Goal: Transaction & Acquisition: Purchase product/service

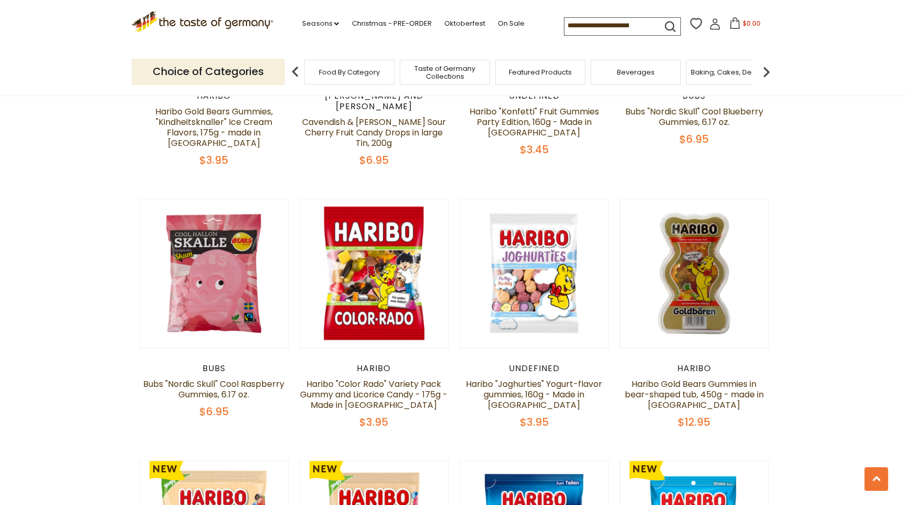
scroll to position [2099, 0]
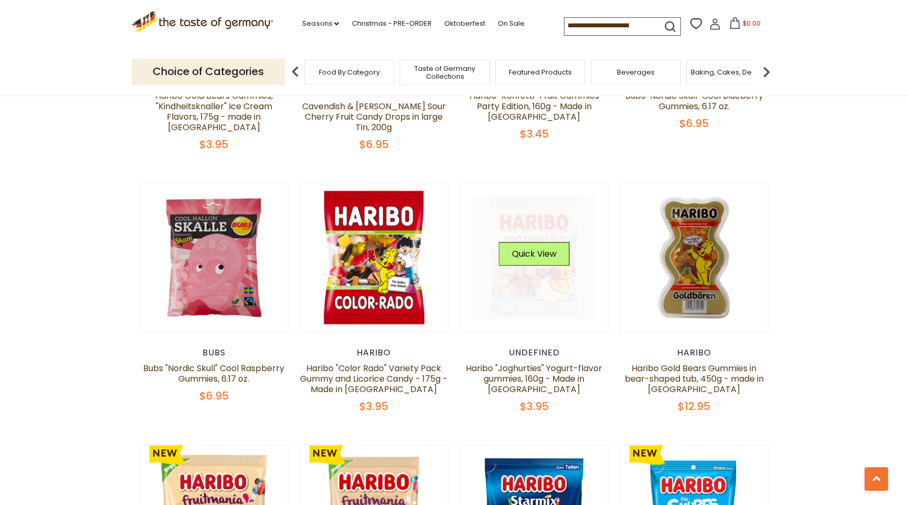
click at [556, 262] on link at bounding box center [534, 257] width 125 height 125
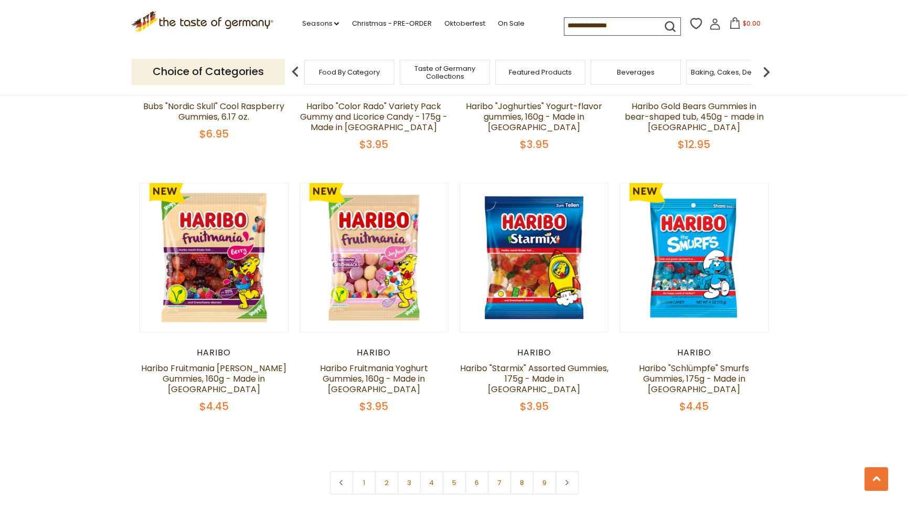
scroll to position [2362, 0]
click at [384, 470] on link "2" at bounding box center [387, 482] width 24 height 24
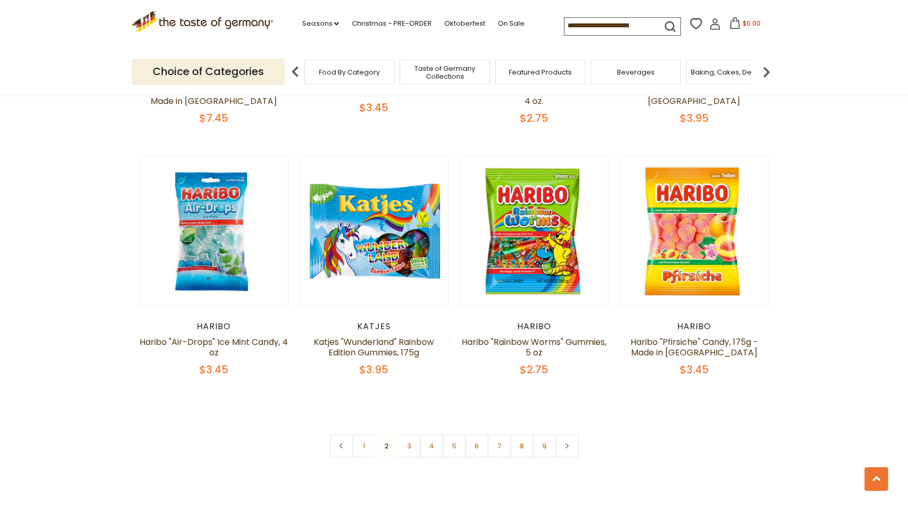
scroll to position [2385, 0]
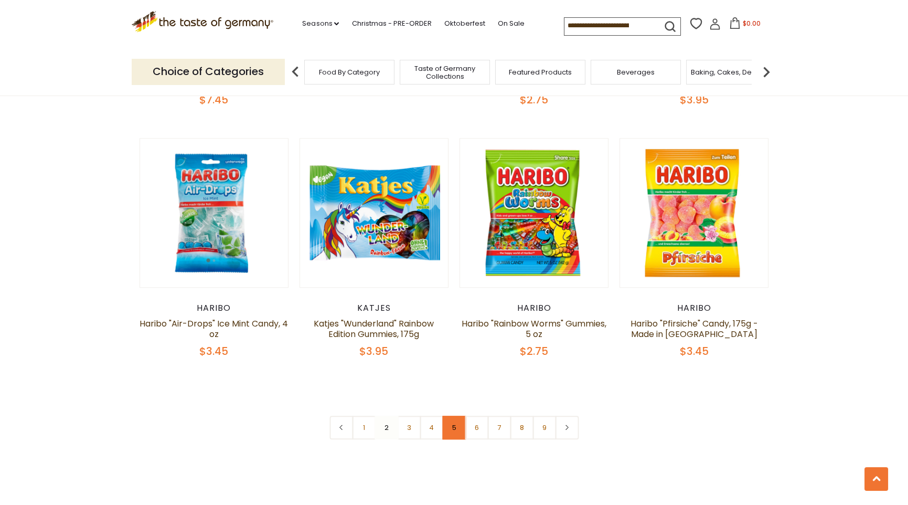
click at [451, 416] on link "5" at bounding box center [454, 428] width 24 height 24
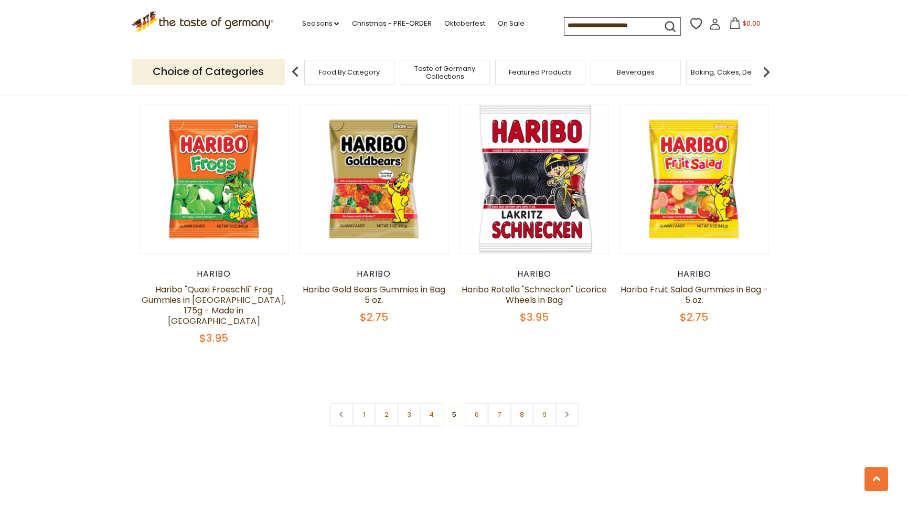
scroll to position [2437, 0]
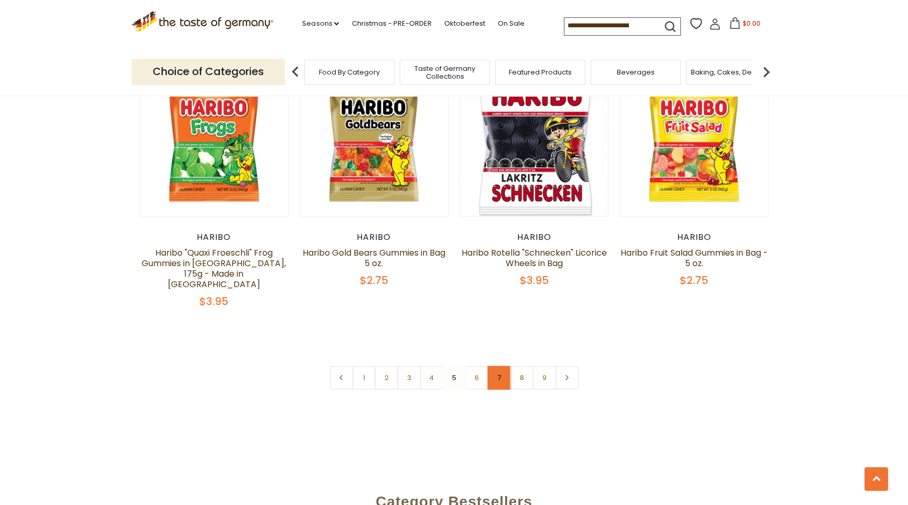
click at [498, 366] on link "7" at bounding box center [500, 378] width 24 height 24
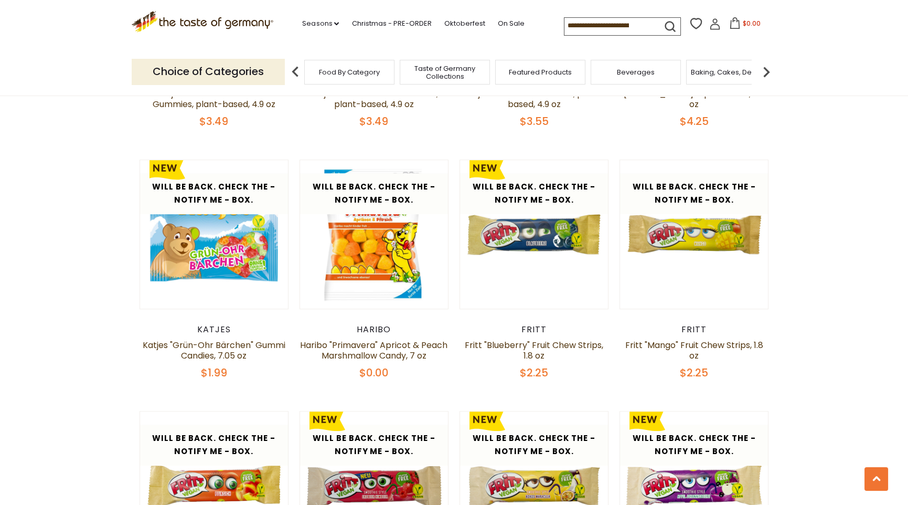
scroll to position [2332, 0]
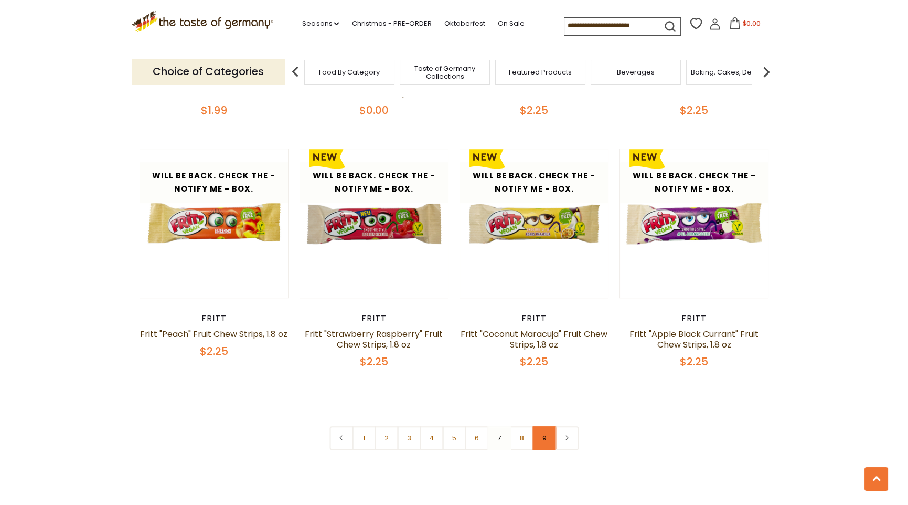
click at [543, 426] on link "9" at bounding box center [545, 438] width 24 height 24
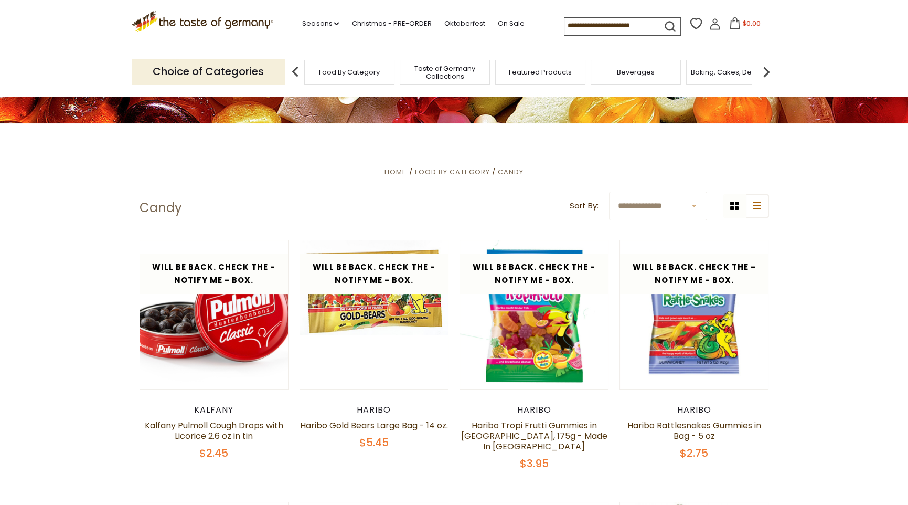
scroll to position [181, 0]
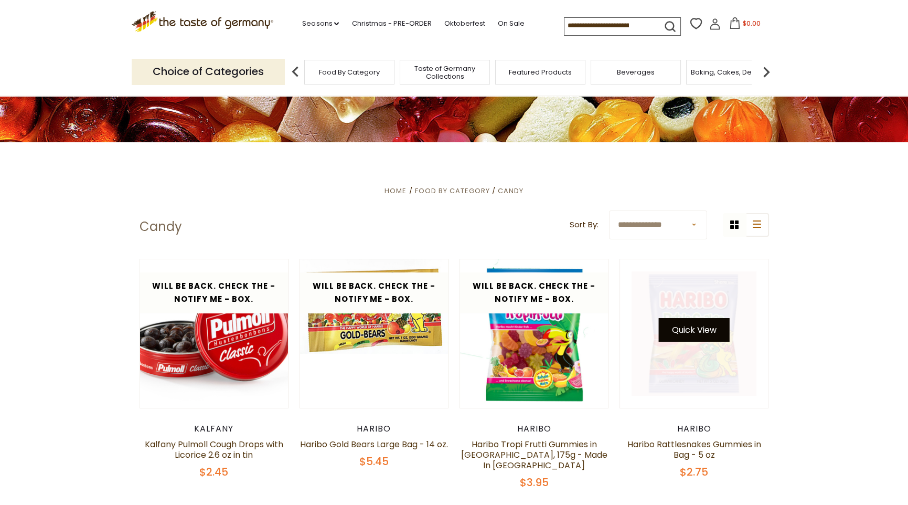
click at [716, 326] on button "Quick View" at bounding box center [694, 330] width 71 height 24
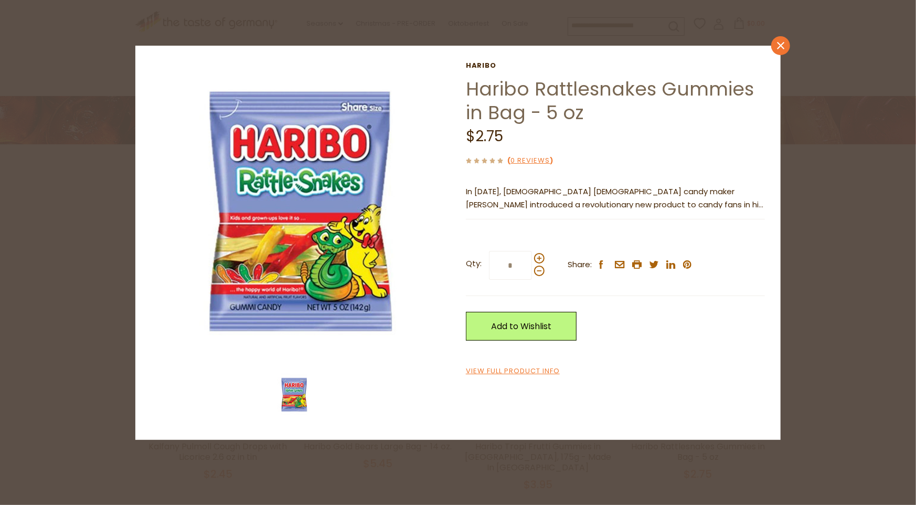
click at [779, 45] on icon "close" at bounding box center [781, 46] width 8 height 8
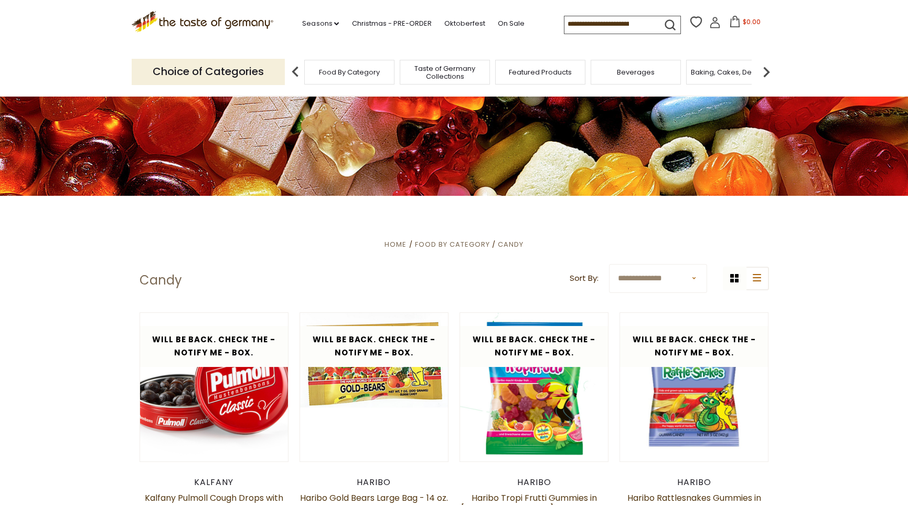
scroll to position [0, 0]
